Goal: Information Seeking & Learning: Understand process/instructions

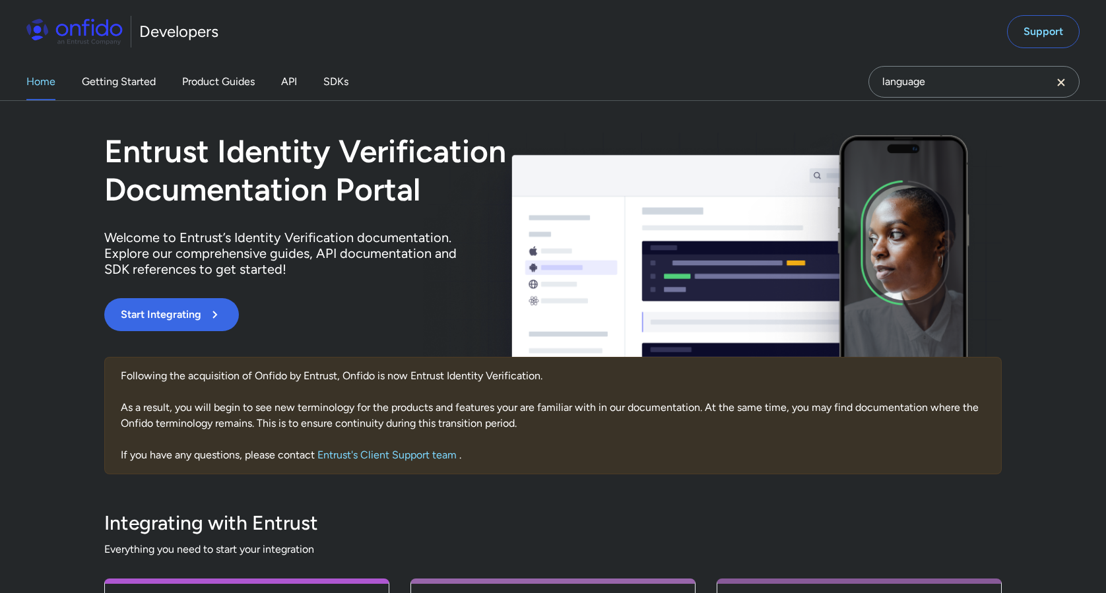
click at [288, 86] on link "API" at bounding box center [289, 81] width 16 height 37
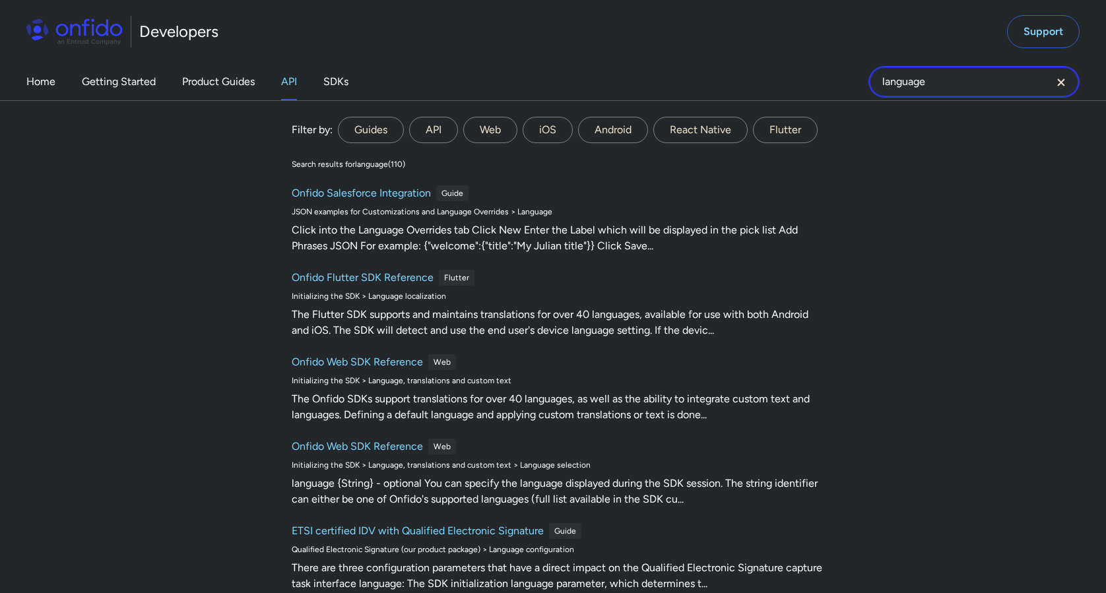
drag, startPoint x: 944, startPoint y: 83, endPoint x: 841, endPoint y: 82, distance: 103.6
click at [841, 82] on div "Home Getting Started Product Guides API SDKs language language Filter by: Guide…" at bounding box center [553, 81] width 1106 height 37
type input "delete check"
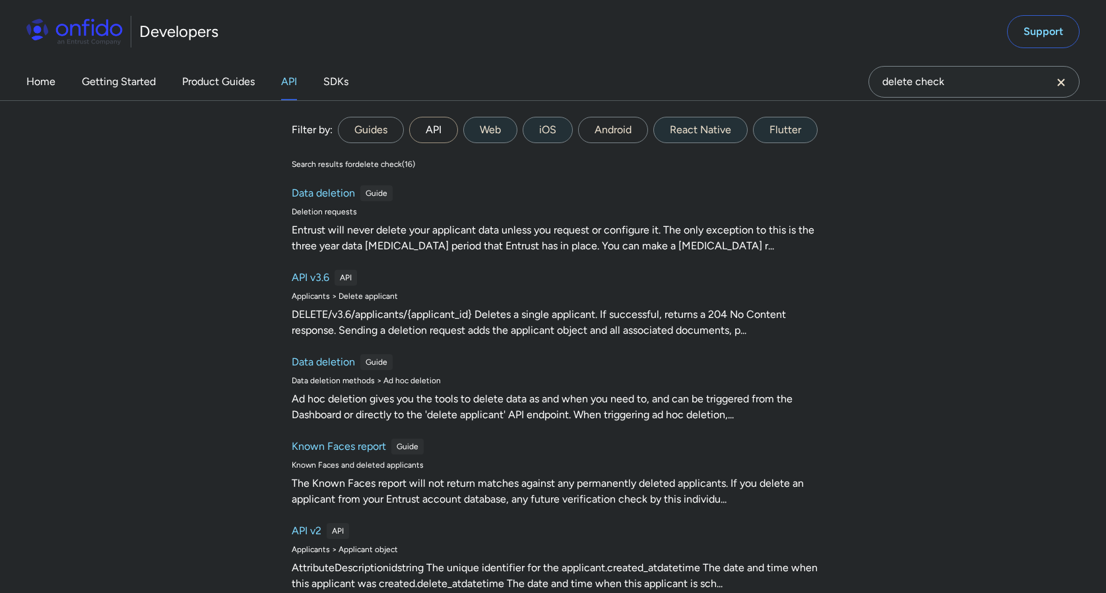
click at [436, 131] on label "API" at bounding box center [433, 130] width 49 height 26
click at [0, 0] on input "API" at bounding box center [0, 0] width 0 height 0
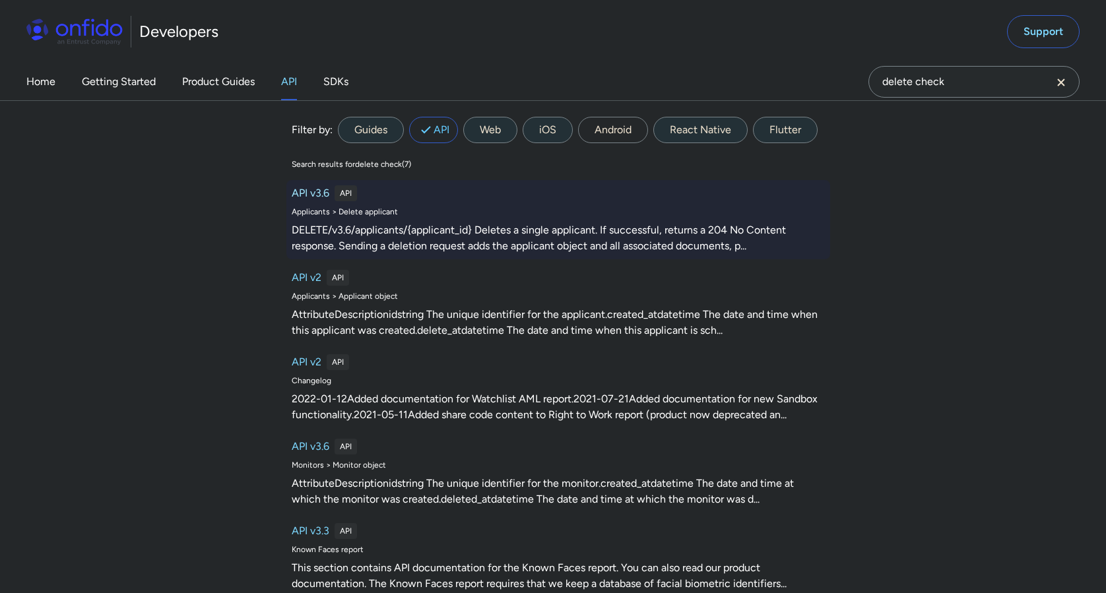
click at [319, 197] on h6 "API v3.6" at bounding box center [311, 193] width 38 height 16
select select "http"
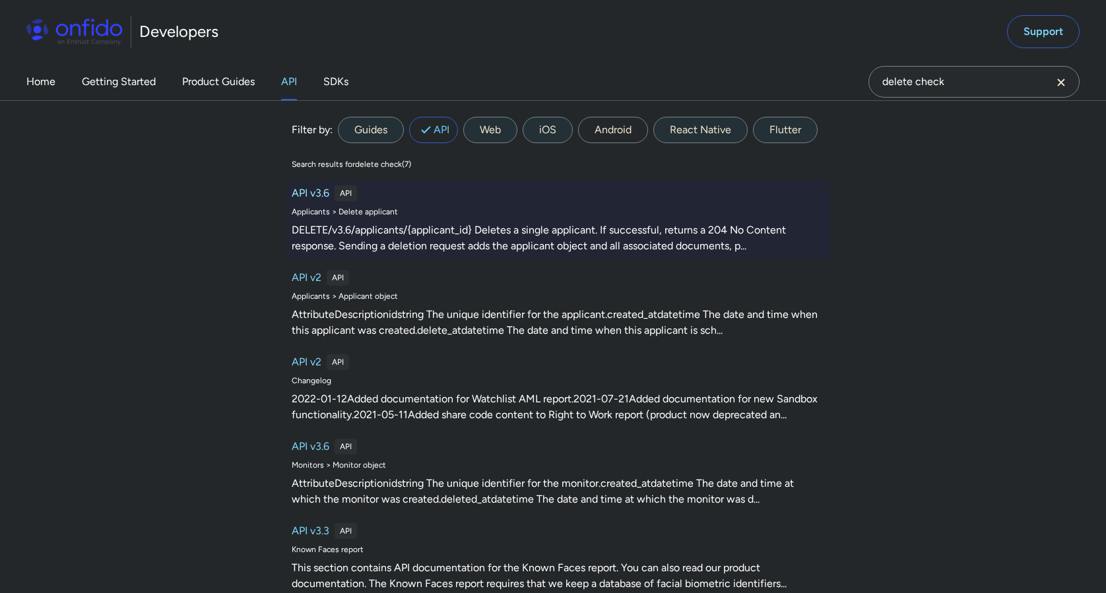
select select "http"
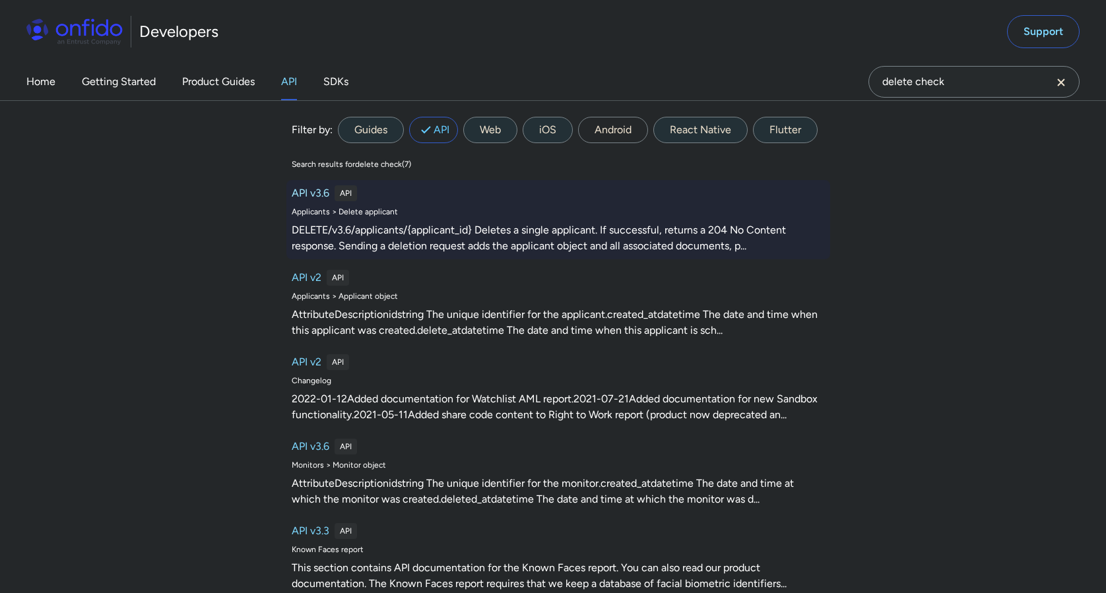
select select "http"
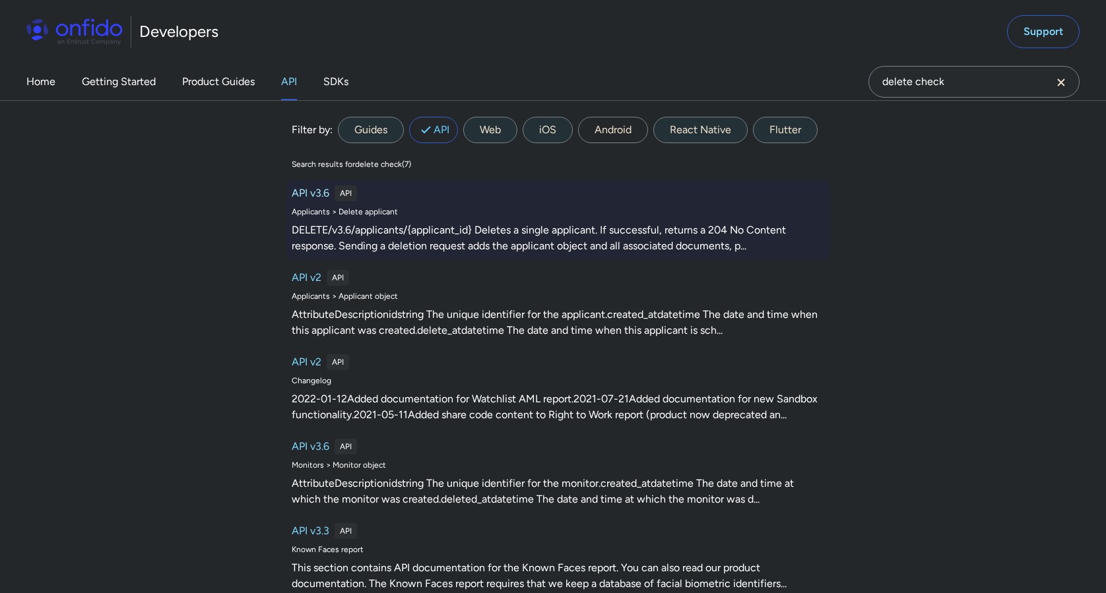
select select "http"
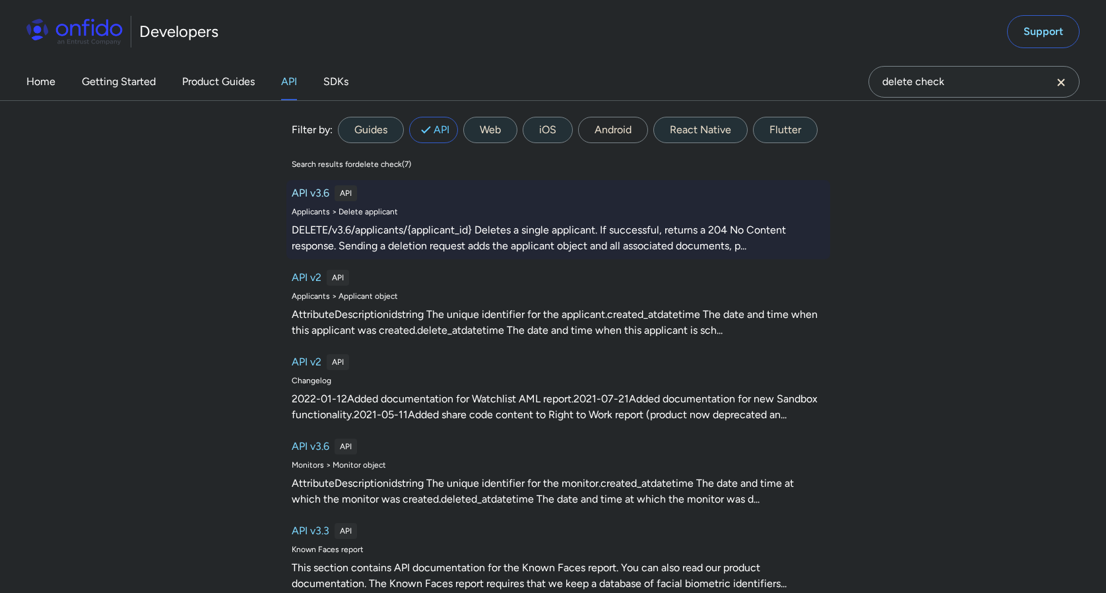
select select "http"
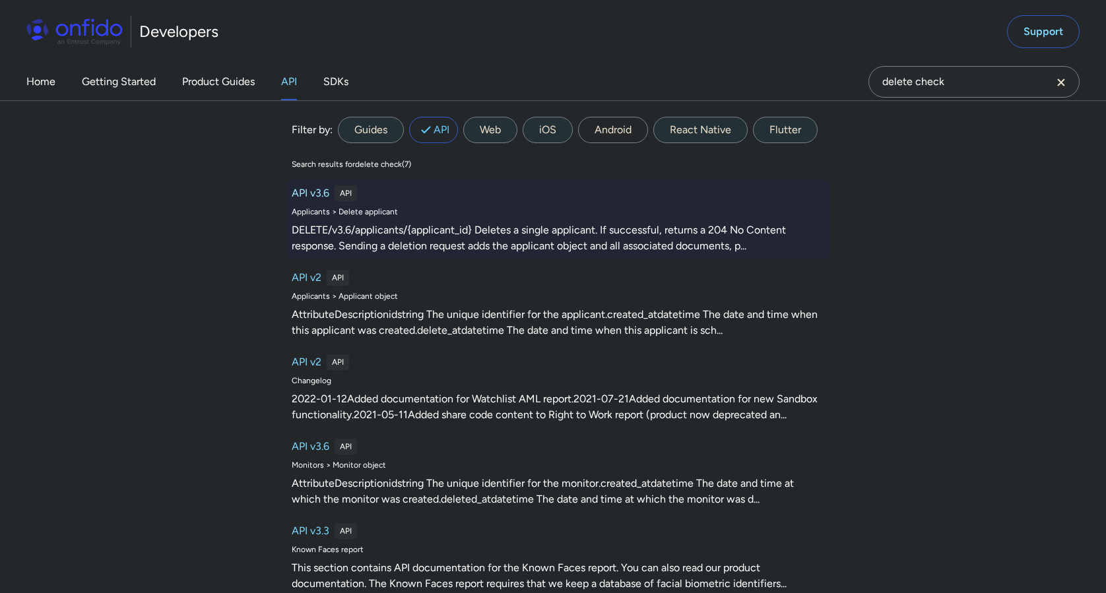
select select "http"
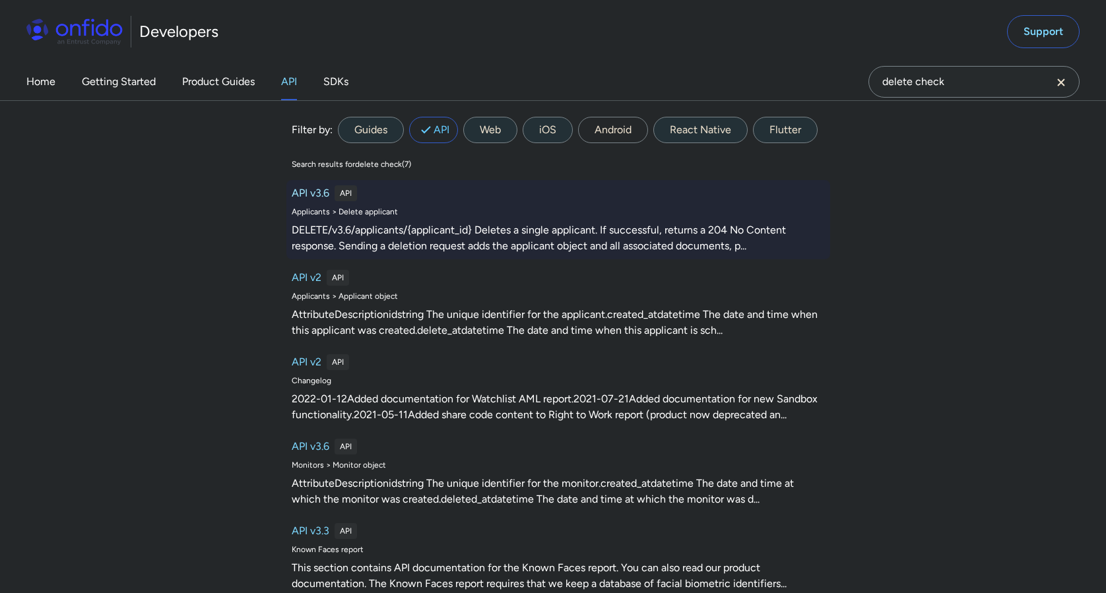
select select "http"
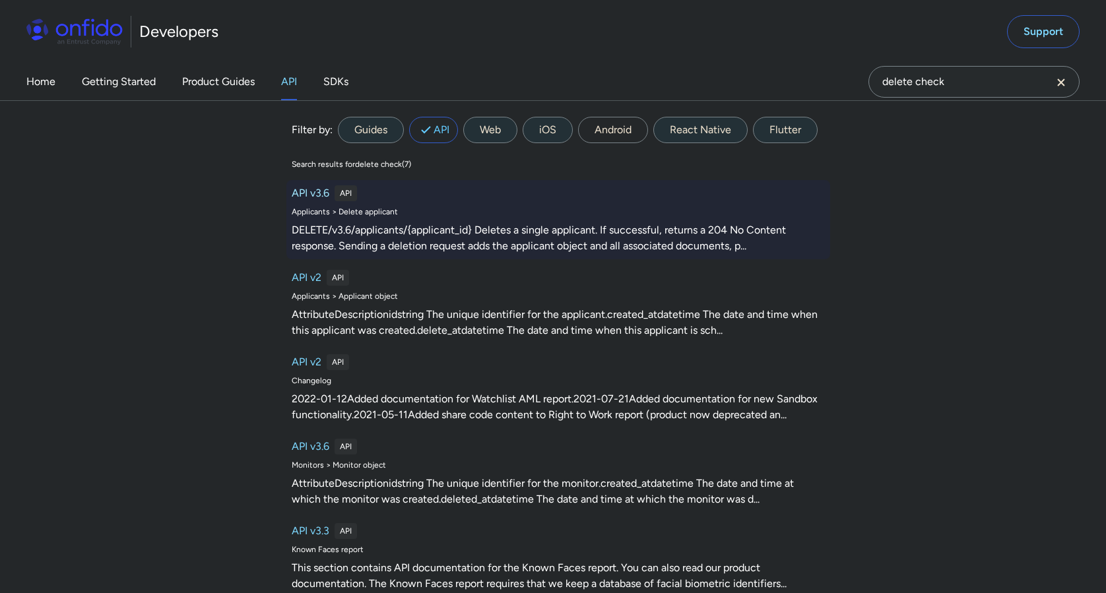
select select "http"
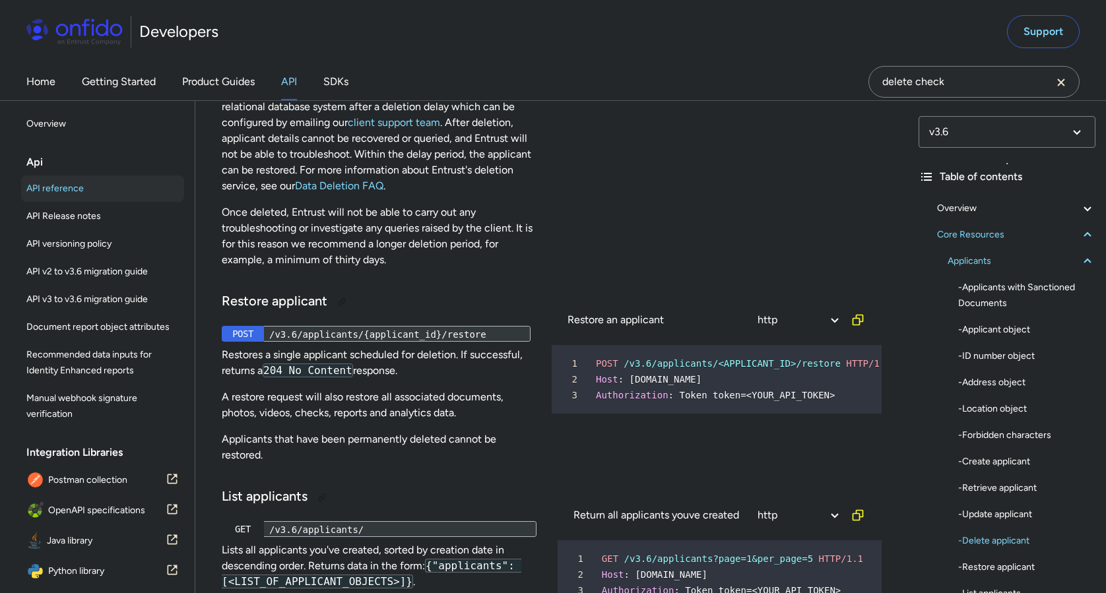
scroll to position [19791, 0]
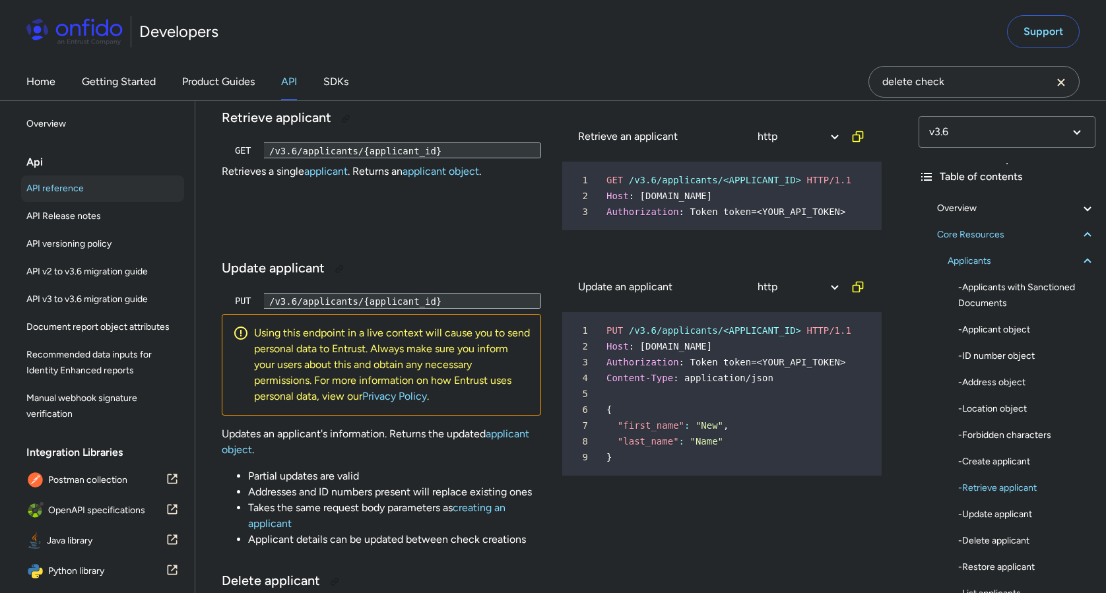
scroll to position [19068, 0]
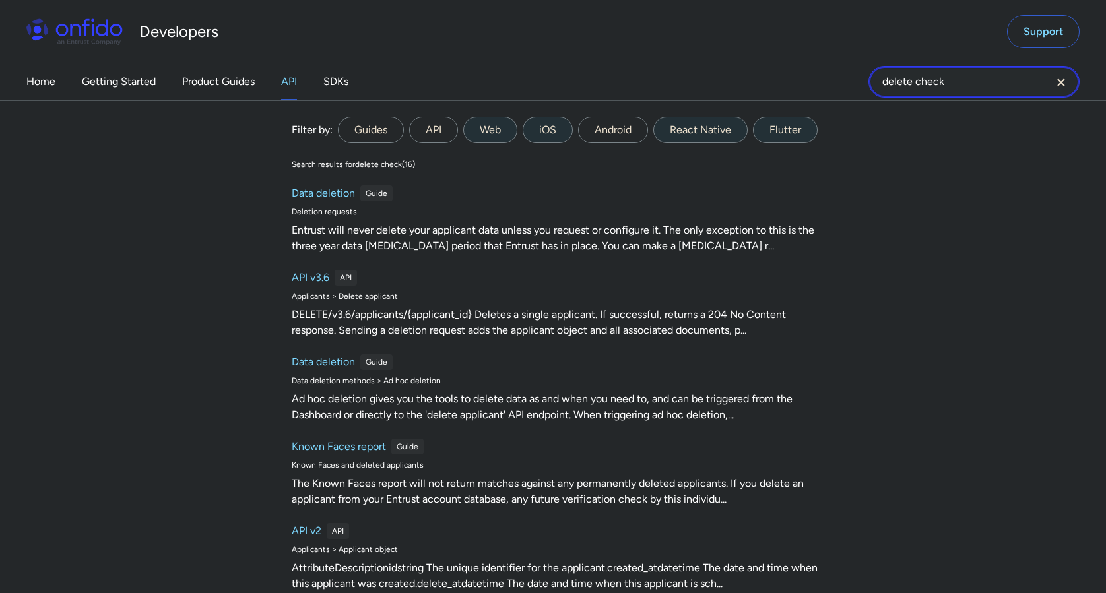
drag, startPoint x: 962, startPoint y: 88, endPoint x: 916, endPoint y: 87, distance: 46.2
click at [916, 87] on input "delete check" at bounding box center [973, 82] width 211 height 32
type input "delete document"
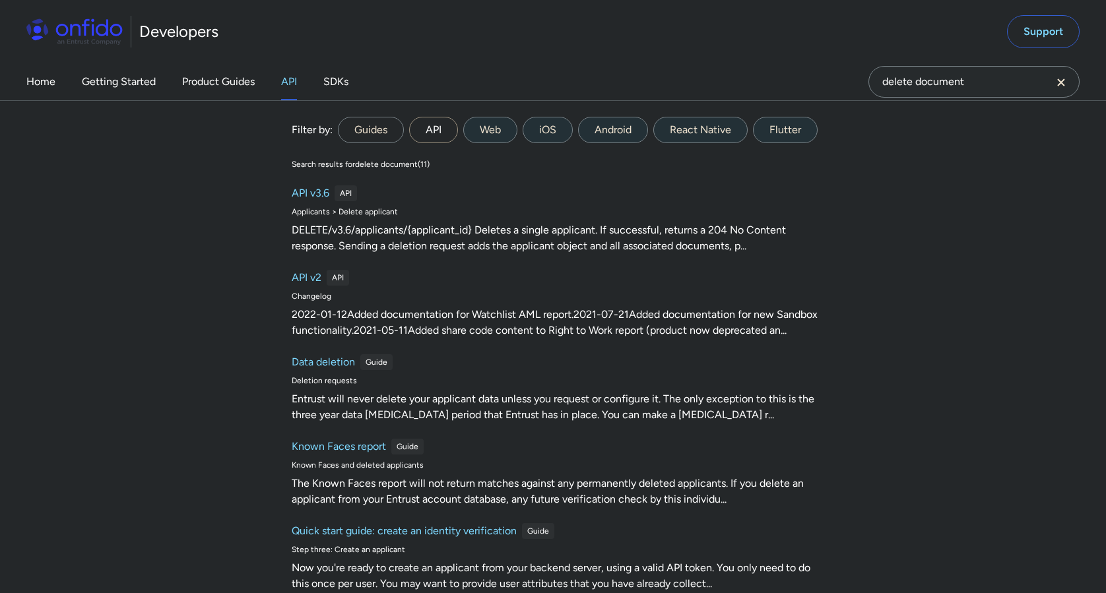
click at [443, 129] on label "API" at bounding box center [433, 130] width 49 height 26
click at [0, 0] on input "API" at bounding box center [0, 0] width 0 height 0
